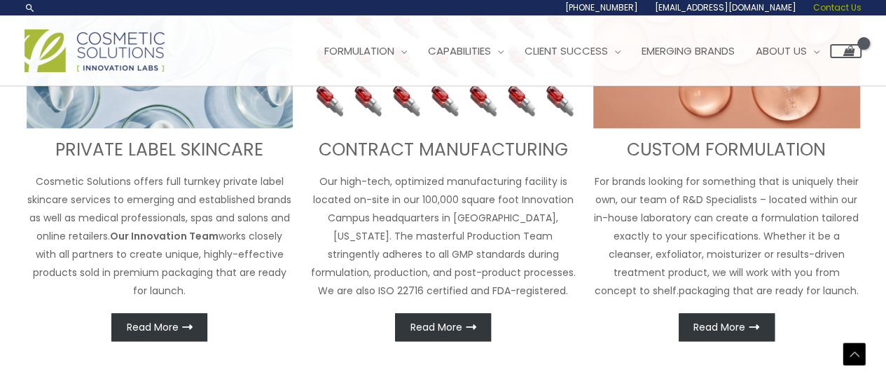
scroll to position [574, 0]
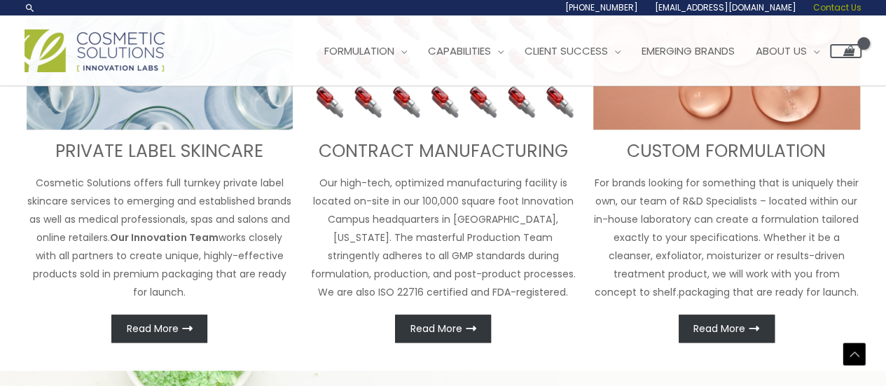
click at [846, 8] on span "Contact Us" at bounding box center [837, 7] width 48 height 12
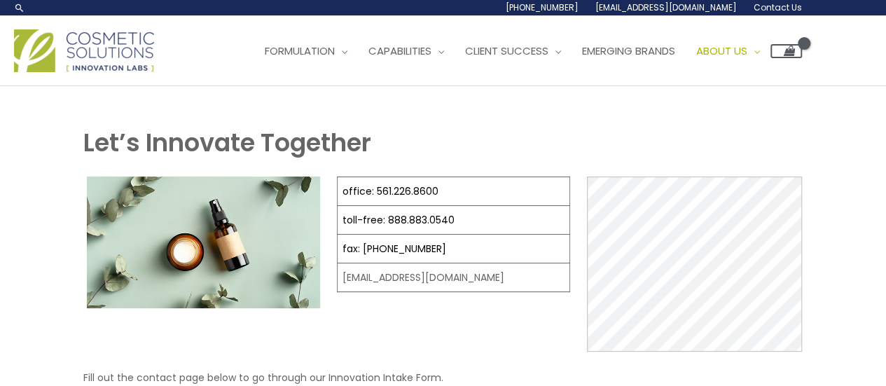
click at [101, 36] on img at bounding box center [84, 50] width 140 height 43
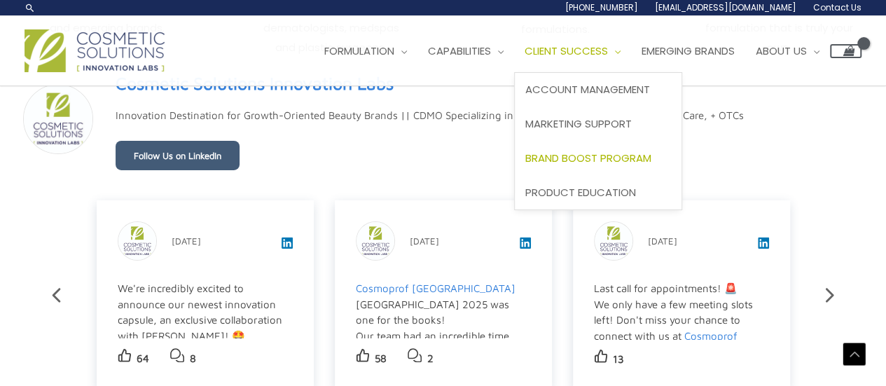
scroll to position [2297, 0]
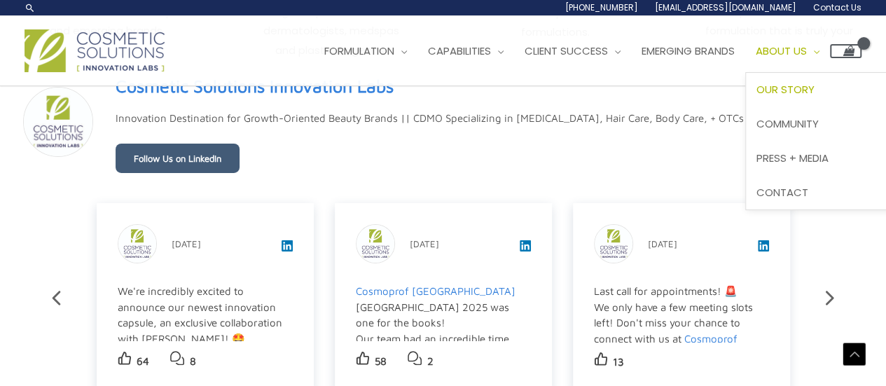
click at [808, 86] on span "Our Story" at bounding box center [785, 89] width 58 height 15
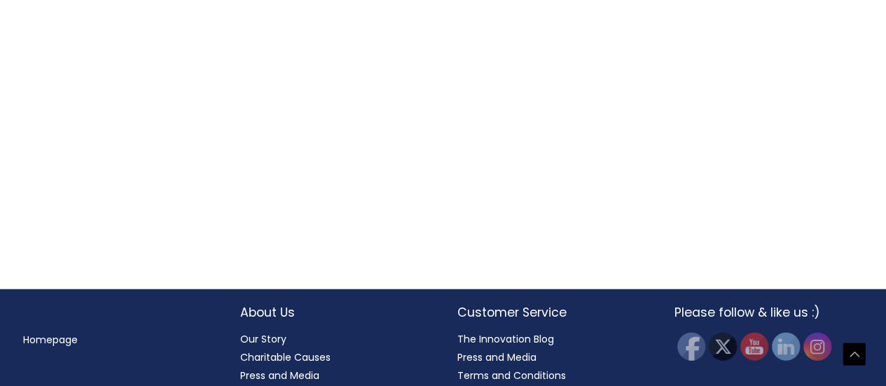
scroll to position [1616, 0]
